Goal: Use online tool/utility

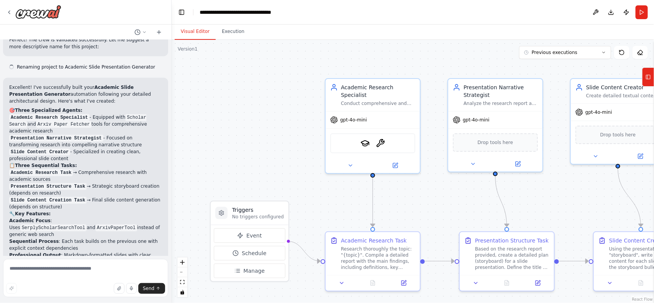
scroll to position [1511, 0]
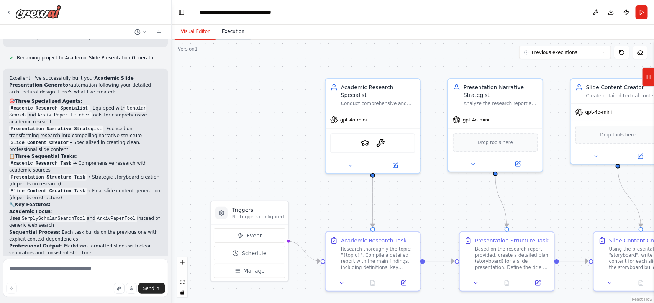
click at [230, 36] on button "Execution" at bounding box center [233, 32] width 35 height 16
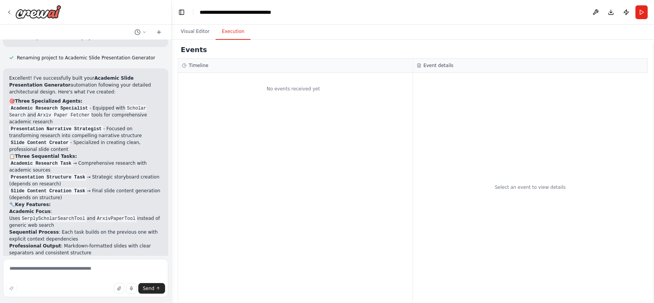
click at [439, 114] on div "Select an event to view details" at bounding box center [530, 187] width 235 height 229
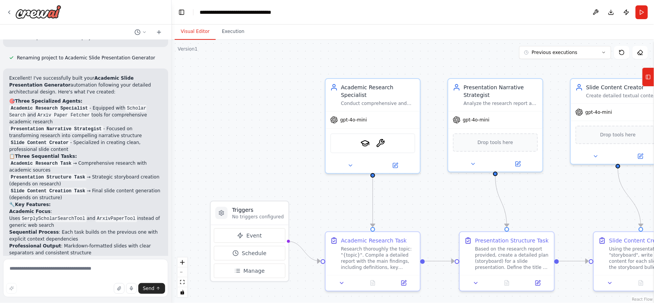
click at [194, 35] on button "Visual Editor" at bounding box center [195, 32] width 41 height 16
click at [583, 47] on button "Previous executions" at bounding box center [565, 52] width 92 height 13
click at [563, 66] on div "3h 3m ago" at bounding box center [569, 67] width 77 height 6
click at [228, 37] on button "Execution" at bounding box center [233, 32] width 35 height 16
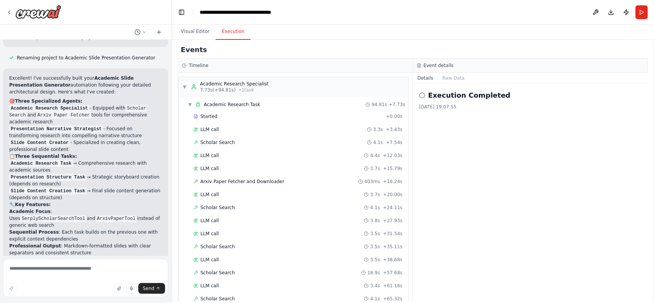
click at [228, 37] on button "Execution" at bounding box center [233, 32] width 35 height 16
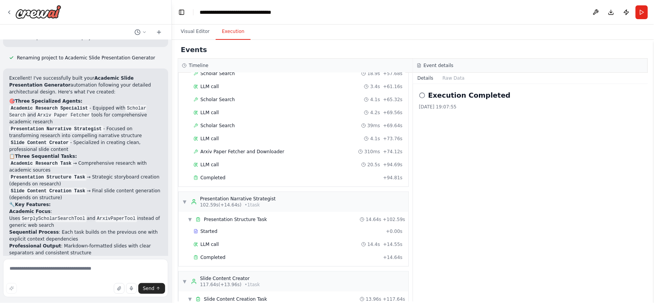
scroll to position [257, 0]
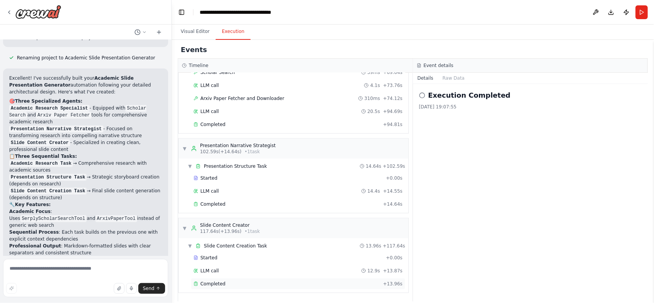
click at [213, 278] on div "Completed + 13.96s" at bounding box center [298, 283] width 215 height 11
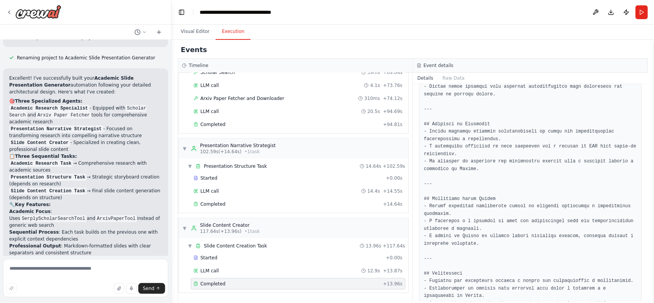
scroll to position [600, 0]
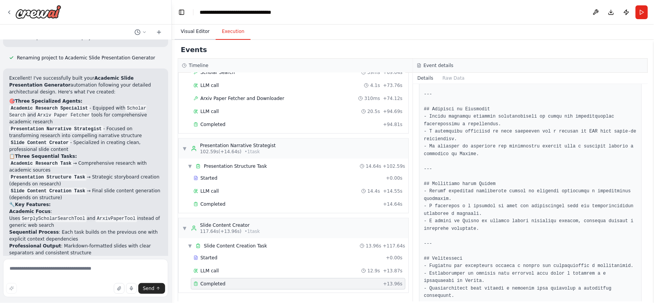
click at [198, 35] on button "Visual Editor" at bounding box center [195, 32] width 41 height 16
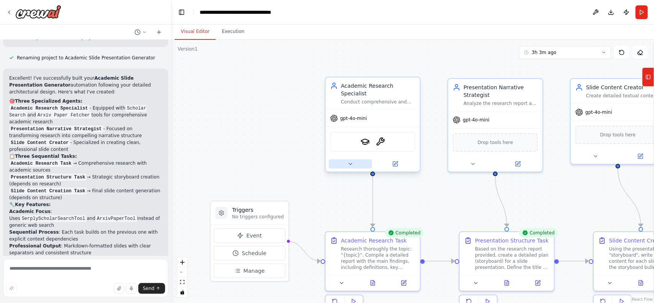
click at [351, 159] on button at bounding box center [350, 163] width 43 height 9
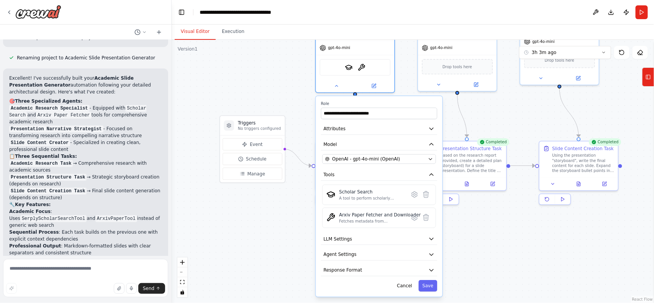
drag, startPoint x: 520, startPoint y: 204, endPoint x: 502, endPoint y: 117, distance: 88.3
click at [502, 117] on div ".deletable-edge-delete-btn { width: 20px; height: 20px; border: 0px solid #ffff…" at bounding box center [413, 171] width 482 height 263
click at [392, 233] on button "LLM Settings" at bounding box center [379, 239] width 116 height 12
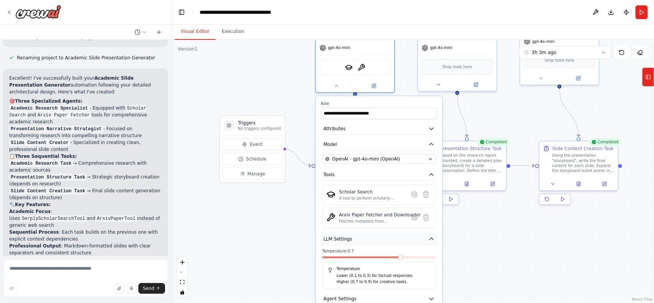
click at [392, 233] on button "LLM Settings" at bounding box center [379, 239] width 116 height 12
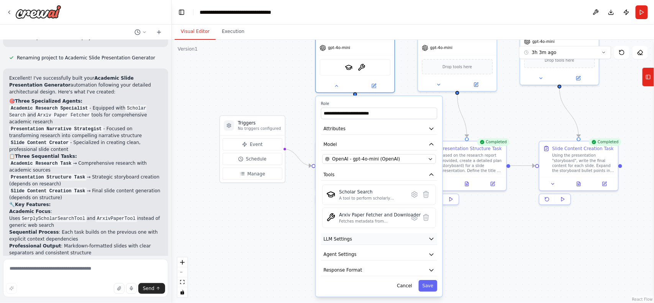
click at [392, 233] on button "LLM Settings" at bounding box center [379, 239] width 116 height 12
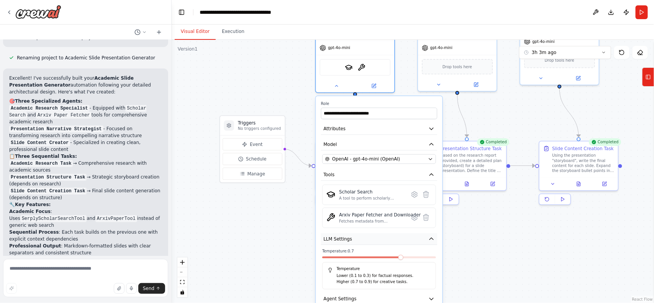
click at [392, 233] on button "LLM Settings" at bounding box center [379, 239] width 116 height 12
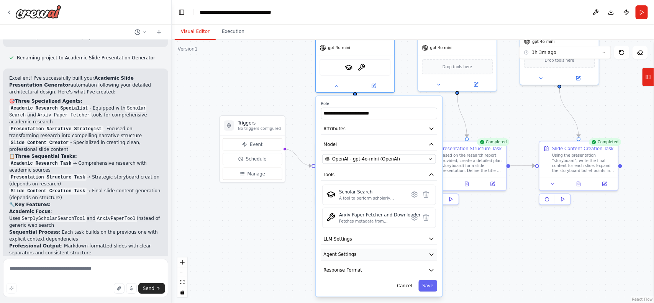
click at [427, 249] on button "Agent Settings" at bounding box center [379, 255] width 116 height 12
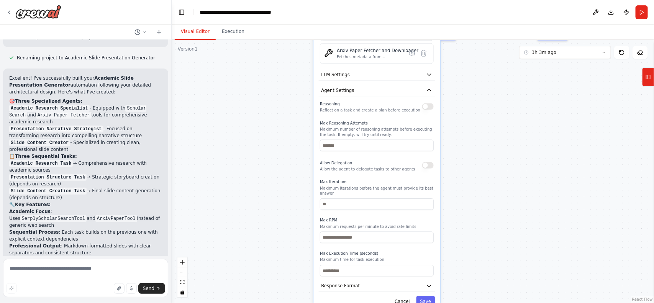
drag, startPoint x: 476, startPoint y: 242, endPoint x: 474, endPoint y: 77, distance: 164.3
click at [474, 77] on div ".deletable-edge-delete-btn { width: 20px; height: 20px; border: 0px solid #ffff…" at bounding box center [413, 171] width 482 height 263
click at [419, 85] on button "Agent Settings" at bounding box center [377, 90] width 116 height 12
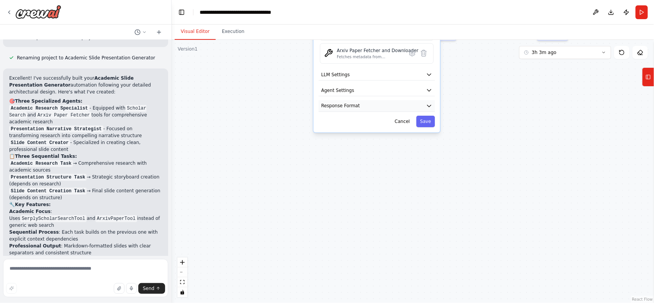
click at [424, 100] on button "Response Format" at bounding box center [377, 106] width 116 height 12
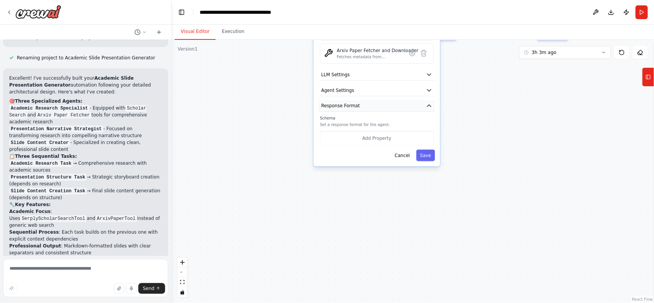
click at [424, 100] on button "Response Format" at bounding box center [377, 106] width 116 height 12
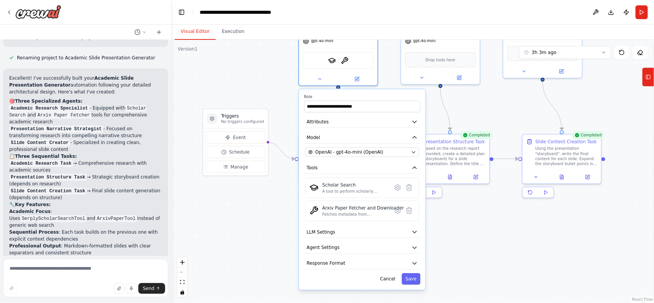
drag, startPoint x: 526, startPoint y: 80, endPoint x: 509, endPoint y: 239, distance: 159.9
click at [509, 239] on div ".deletable-edge-delete-btn { width: 20px; height: 20px; border: 0px solid #ffff…" at bounding box center [413, 171] width 482 height 263
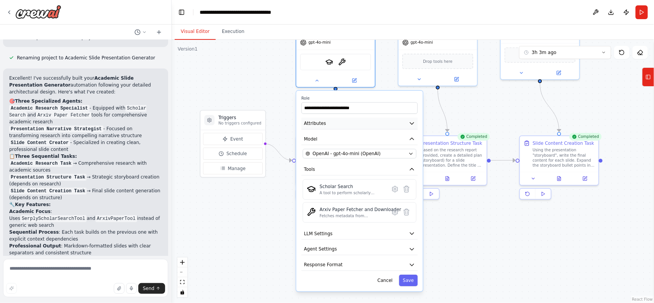
click at [414, 120] on icon "button" at bounding box center [412, 123] width 7 height 7
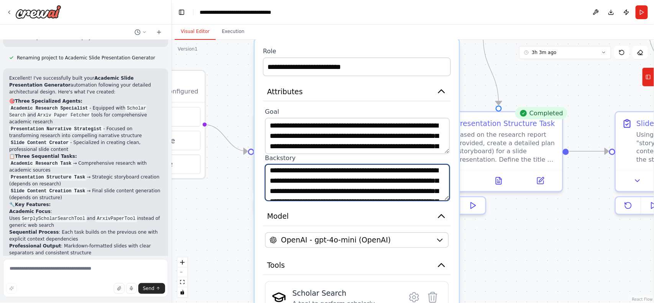
scroll to position [0, 0]
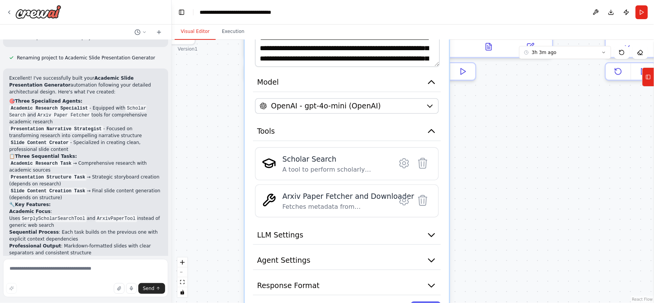
drag, startPoint x: 510, startPoint y: 220, endPoint x: 512, endPoint y: 47, distance: 173.5
click at [512, 47] on div ".deletable-edge-delete-btn { width: 20px; height: 20px; border: 0px solid #ffff…" at bounding box center [413, 171] width 482 height 263
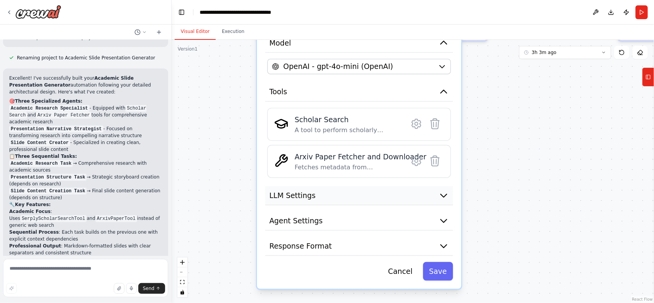
click at [414, 186] on button "LLM Settings" at bounding box center [359, 195] width 188 height 19
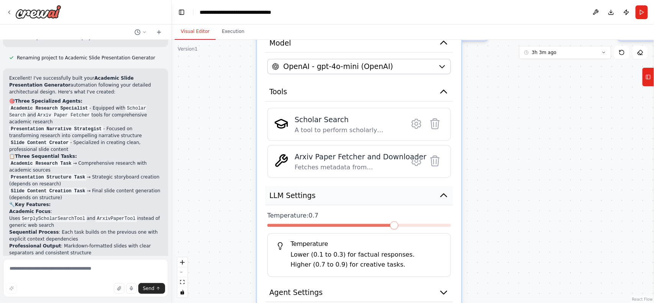
click at [414, 186] on button "LLM Settings" at bounding box center [359, 195] width 188 height 19
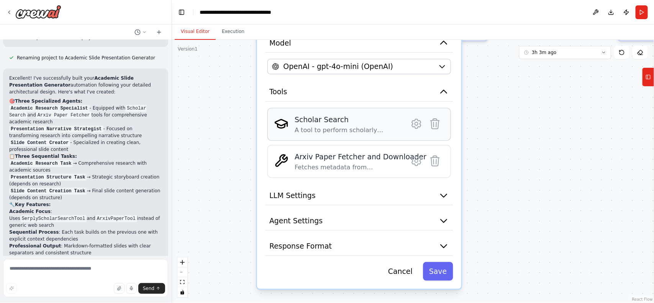
click at [414, 121] on div "Scholar Search A tool to perform scholarly literature search with a search_quer…" at bounding box center [359, 125] width 170 height 20
click at [414, 119] on icon at bounding box center [416, 123] width 9 height 9
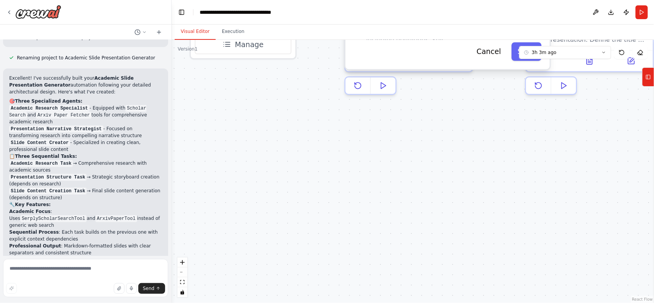
drag, startPoint x: 342, startPoint y: 190, endPoint x: 430, endPoint y: 244, distance: 103.5
click at [430, 244] on div ".deletable-edge-delete-btn { width: 20px; height: 20px; border: 0px solid #ffff…" at bounding box center [413, 171] width 482 height 263
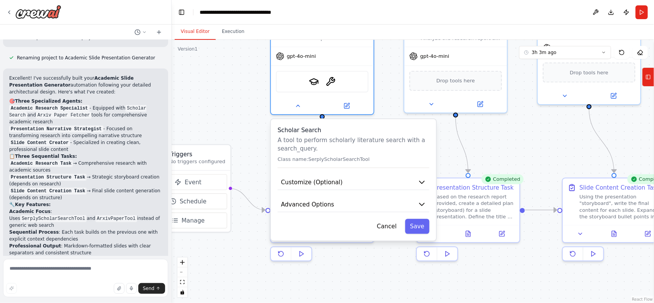
drag, startPoint x: 485, startPoint y: 146, endPoint x: 395, endPoint y: 283, distance: 165.1
click at [395, 283] on div ".deletable-edge-delete-btn { width: 20px; height: 20px; border: 0px solid #ffff…" at bounding box center [413, 171] width 482 height 263
click at [386, 175] on button "Customize (Optional)" at bounding box center [354, 182] width 152 height 15
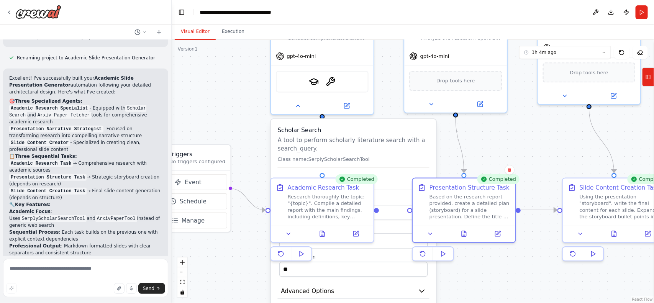
click at [490, 252] on div "Completed Presentation Structure Task Based on the research report provided, cr…" at bounding box center [464, 220] width 104 height 84
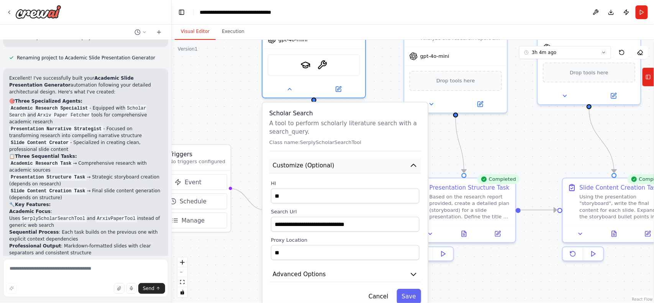
drag, startPoint x: 407, startPoint y: 169, endPoint x: 403, endPoint y: 156, distance: 13.3
click at [403, 158] on button "Customize (Optional)" at bounding box center [345, 165] width 152 height 15
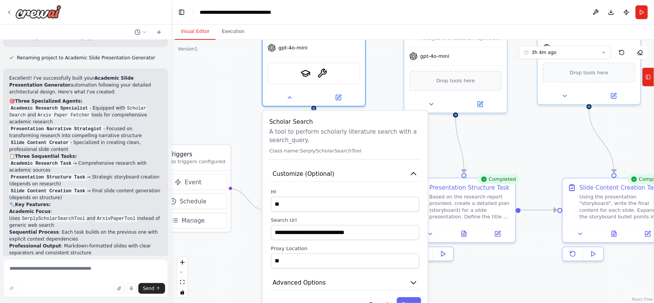
click at [556, 139] on div ".deletable-edge-delete-btn { width: 20px; height: 20px; border: 0px solid #ffff…" at bounding box center [413, 171] width 482 height 263
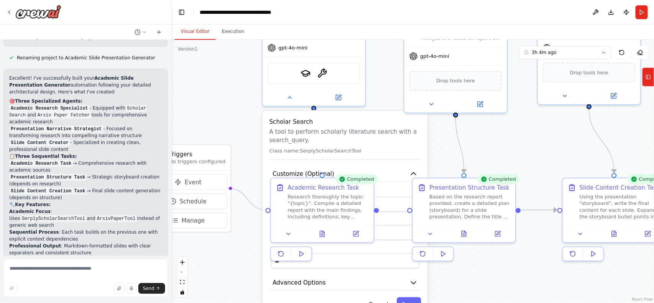
click at [556, 139] on div ".deletable-edge-delete-btn { width: 20px; height: 20px; border: 0px solid #ffff…" at bounding box center [413, 171] width 482 height 263
click at [223, 127] on div ".deletable-edge-delete-btn { width: 20px; height: 20px; border: 0px solid #ffff…" at bounding box center [413, 171] width 482 height 263
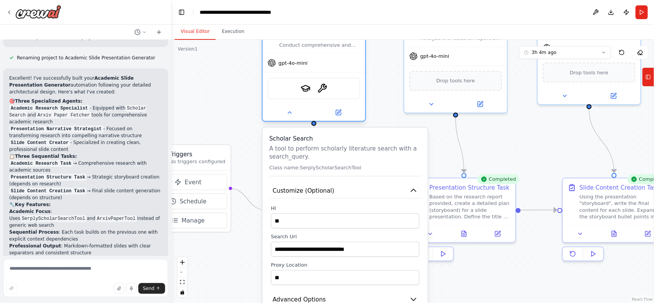
drag, startPoint x: 351, startPoint y: 64, endPoint x: 350, endPoint y: 82, distance: 18.0
click at [350, 82] on div "SerplyScholarSearchTool ArxivPaperTool" at bounding box center [314, 88] width 93 height 22
click at [187, 92] on div ".deletable-edge-delete-btn { width: 20px; height: 20px; border: 0px solid #ffff…" at bounding box center [413, 171] width 482 height 263
